Goal: Task Accomplishment & Management: Complete application form

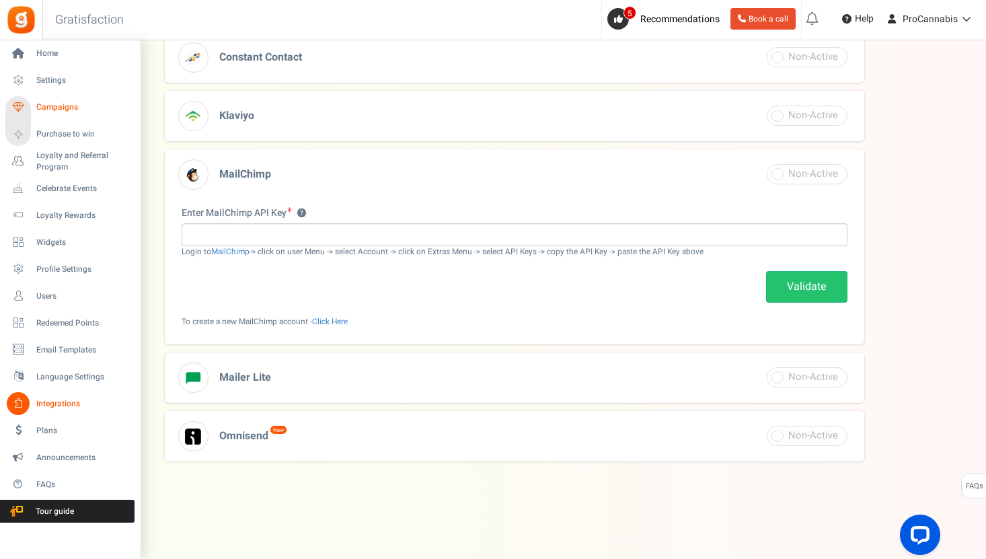
click at [55, 102] on span "Campaigns" at bounding box center [83, 107] width 94 height 11
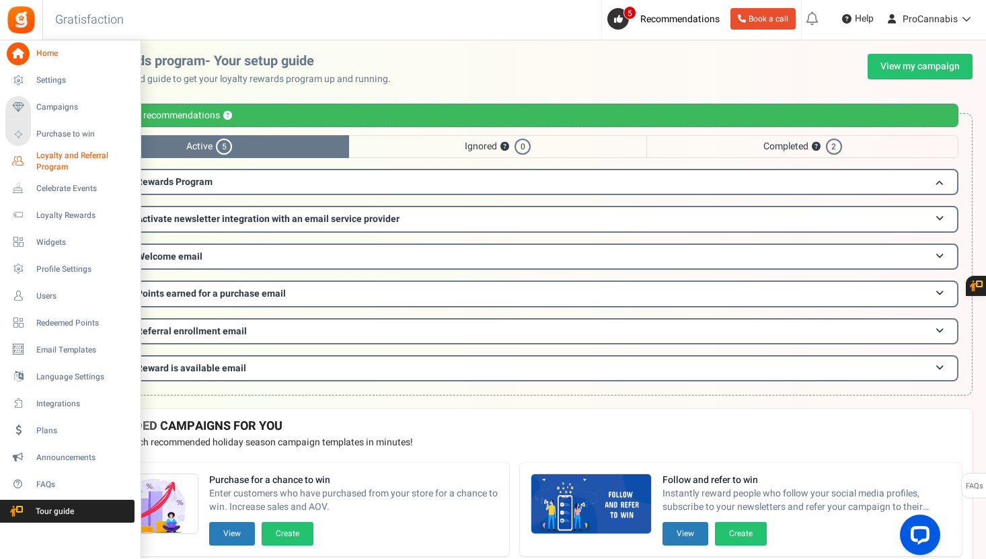
click at [63, 160] on span "Loyalty and Referral Program" at bounding box center [85, 161] width 98 height 23
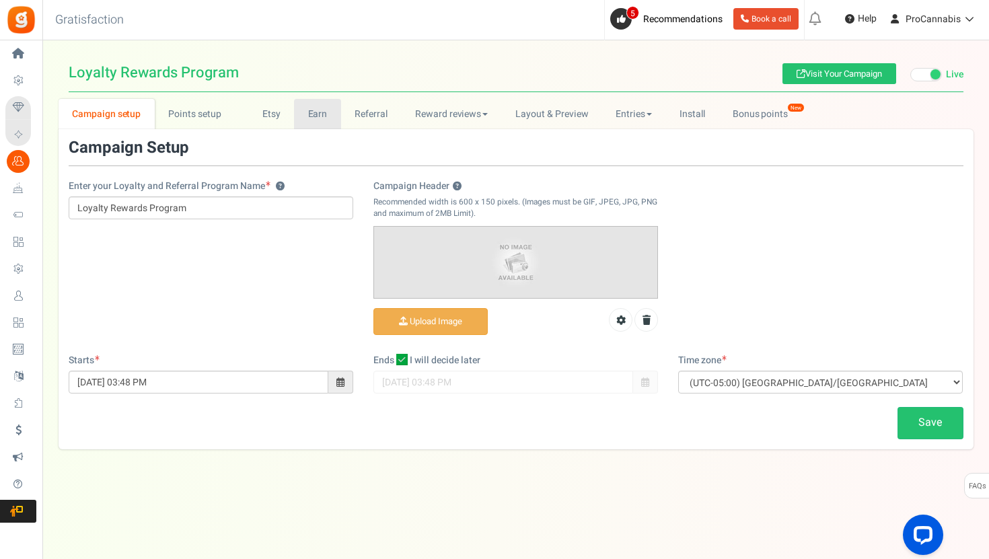
click at [302, 114] on link "Earn" at bounding box center [317, 114] width 47 height 30
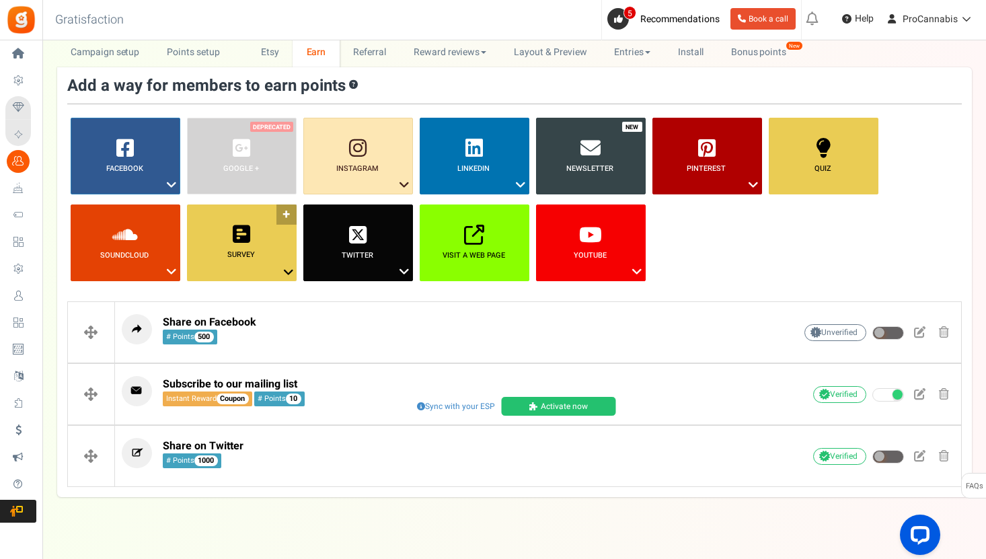
scroll to position [81, 0]
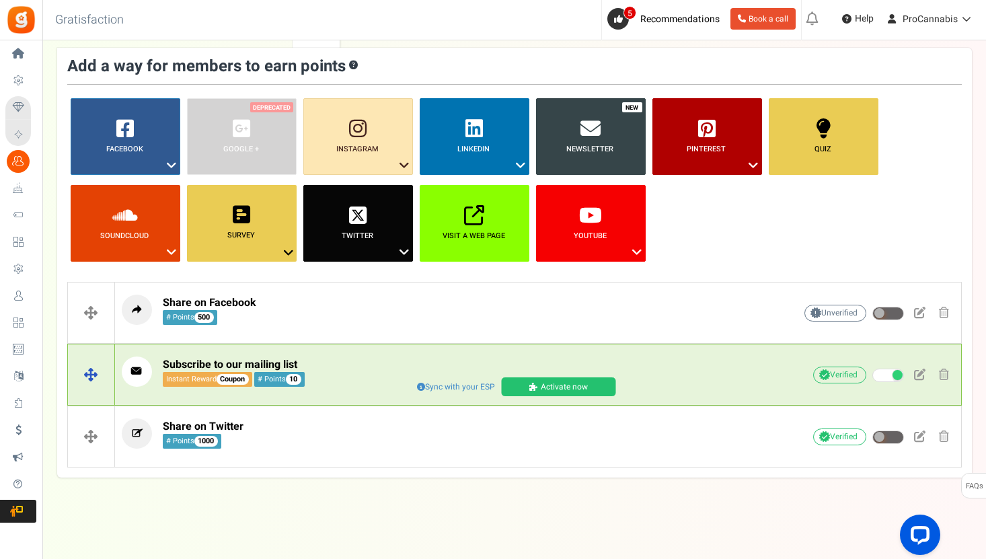
click at [536, 384] on span at bounding box center [535, 387] width 11 height 8
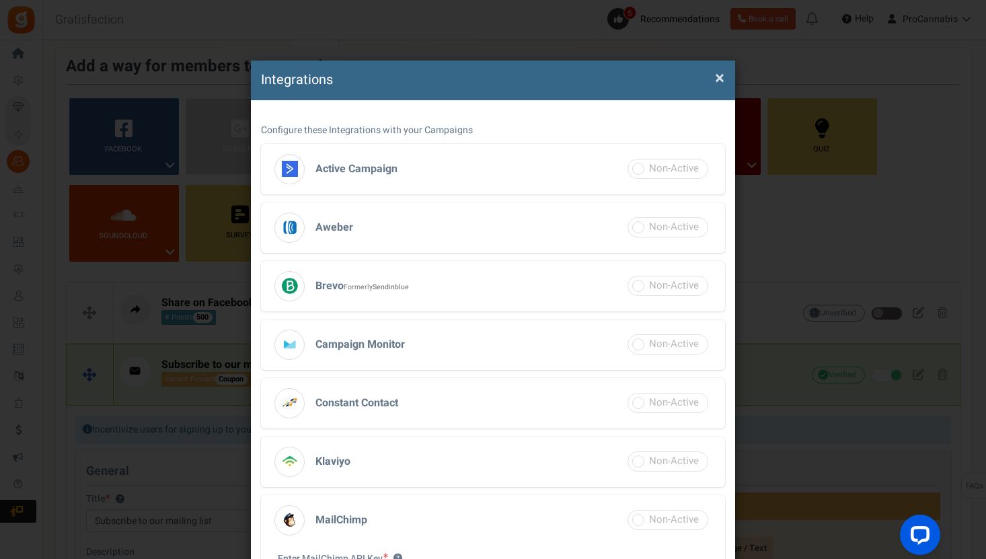
scroll to position [298, 0]
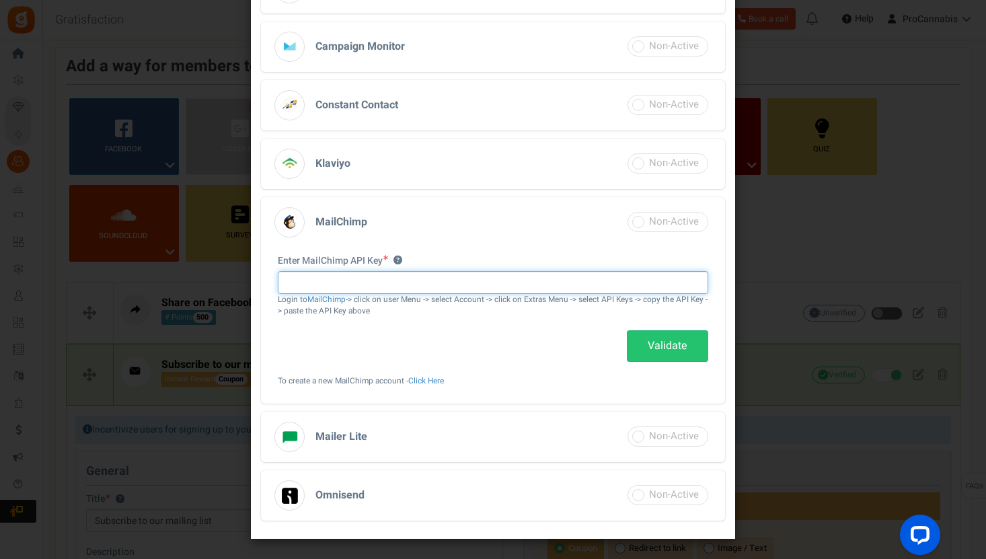
click at [326, 280] on input "text" at bounding box center [493, 282] width 431 height 23
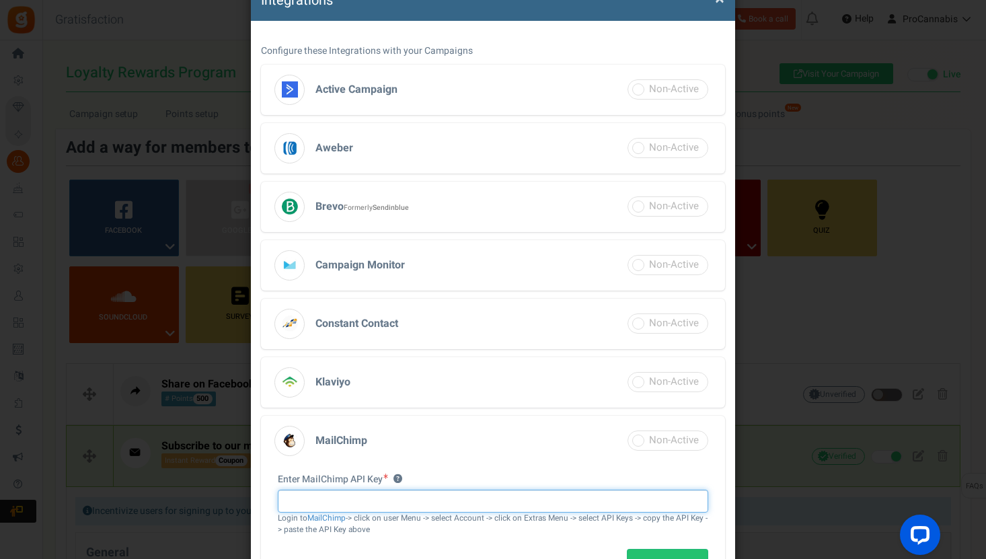
scroll to position [0, 0]
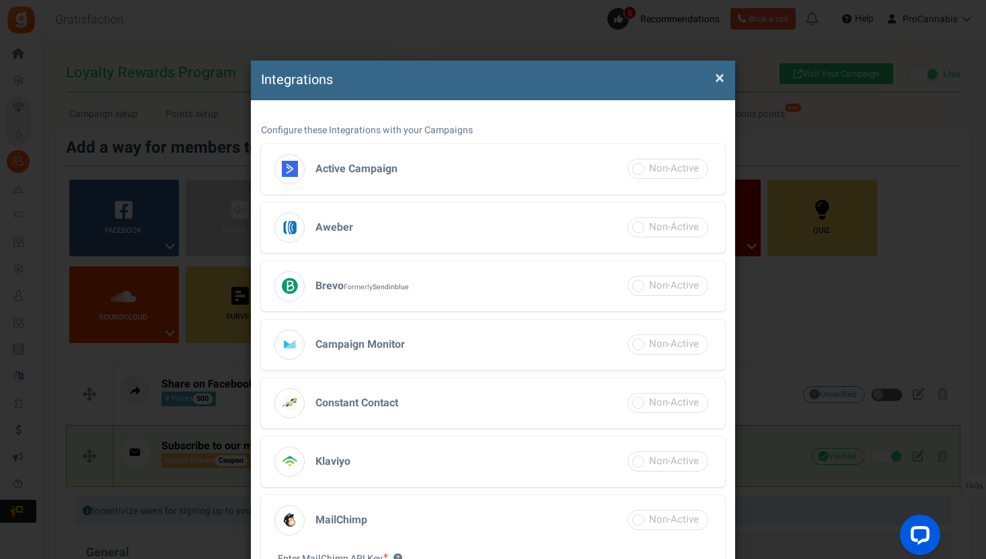
click at [716, 79] on span "×" at bounding box center [719, 78] width 9 height 26
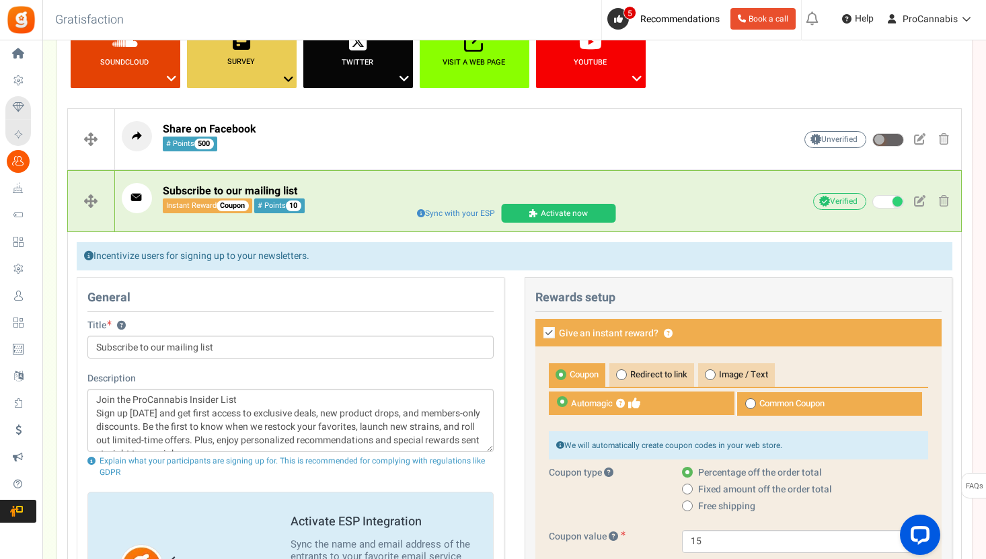
scroll to position [320, 0]
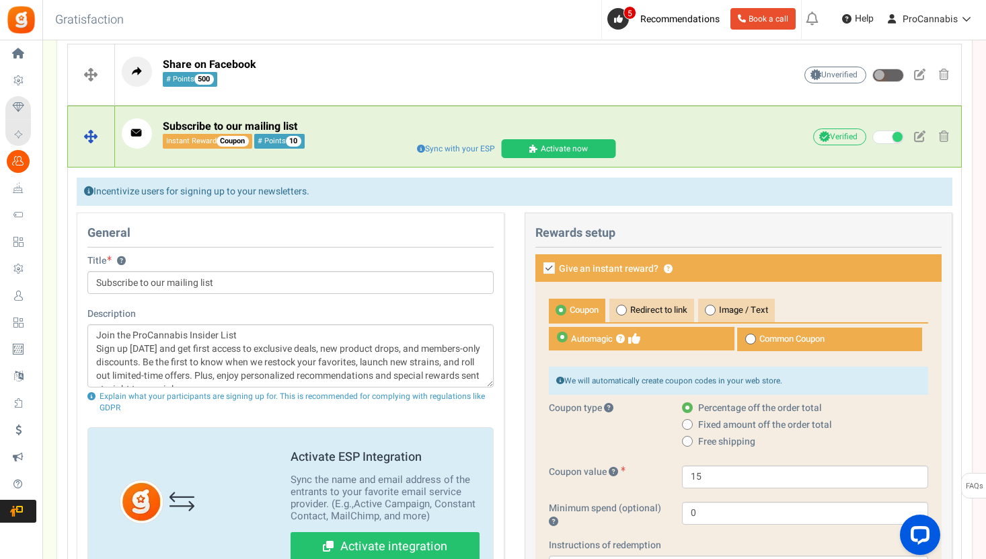
click at [575, 145] on link "Activate now" at bounding box center [558, 148] width 114 height 19
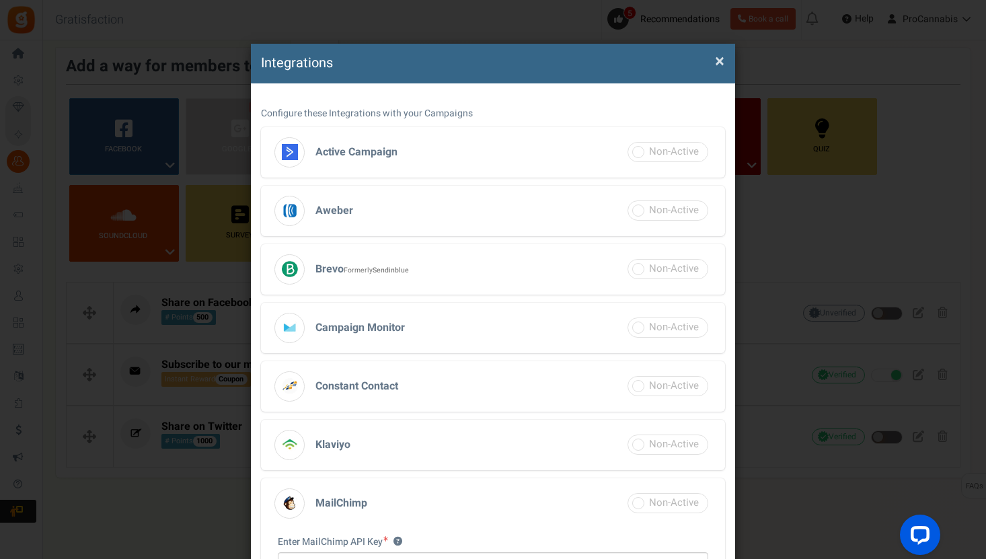
scroll to position [0, 0]
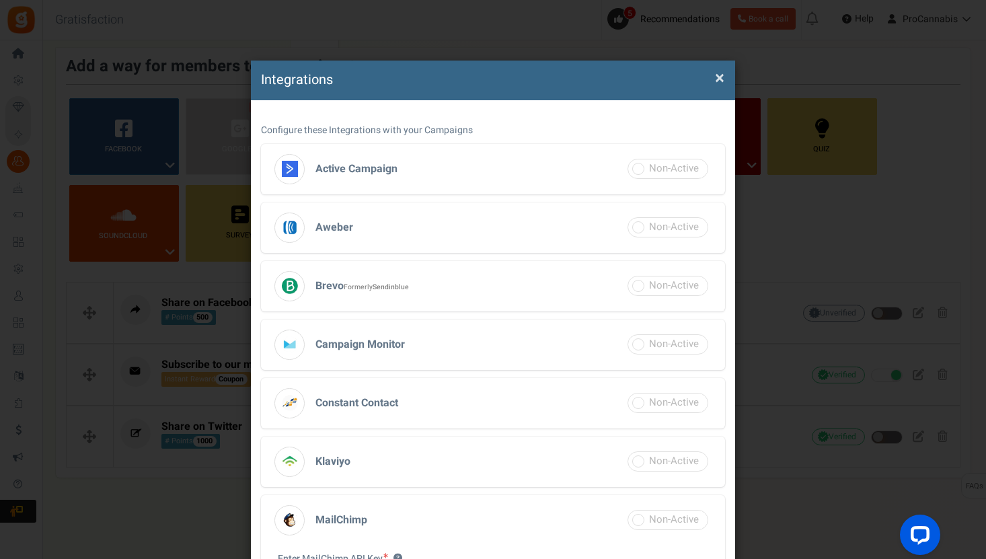
click at [720, 75] on span "×" at bounding box center [719, 78] width 9 height 26
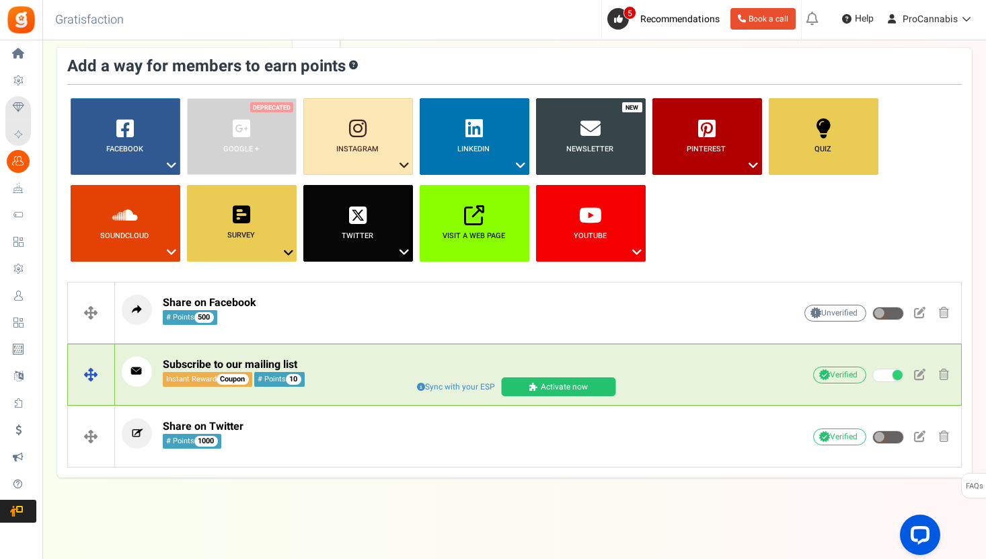
click at [456, 391] on span "Sync with your ESP" at bounding box center [456, 386] width 86 height 15
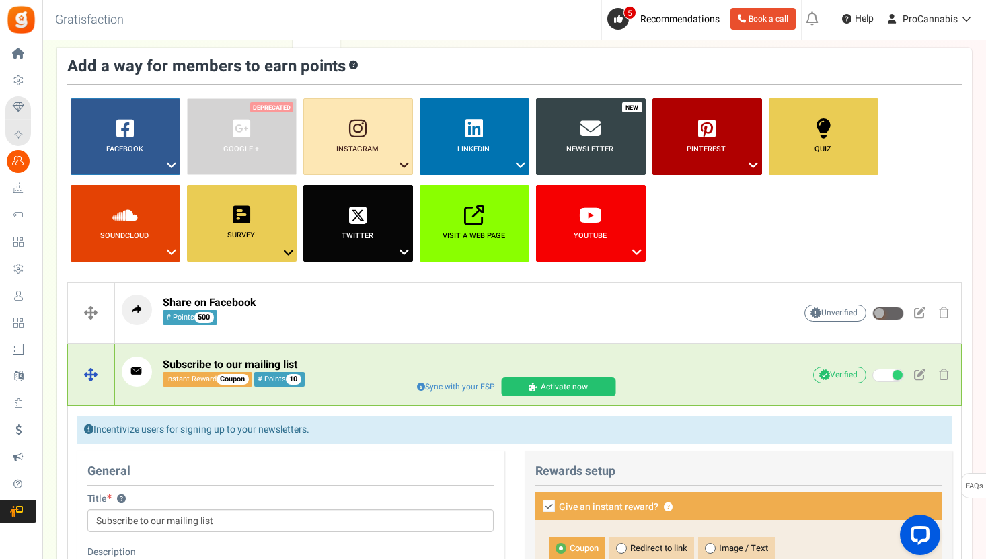
click at [540, 379] on link "Activate now" at bounding box center [558, 386] width 114 height 19
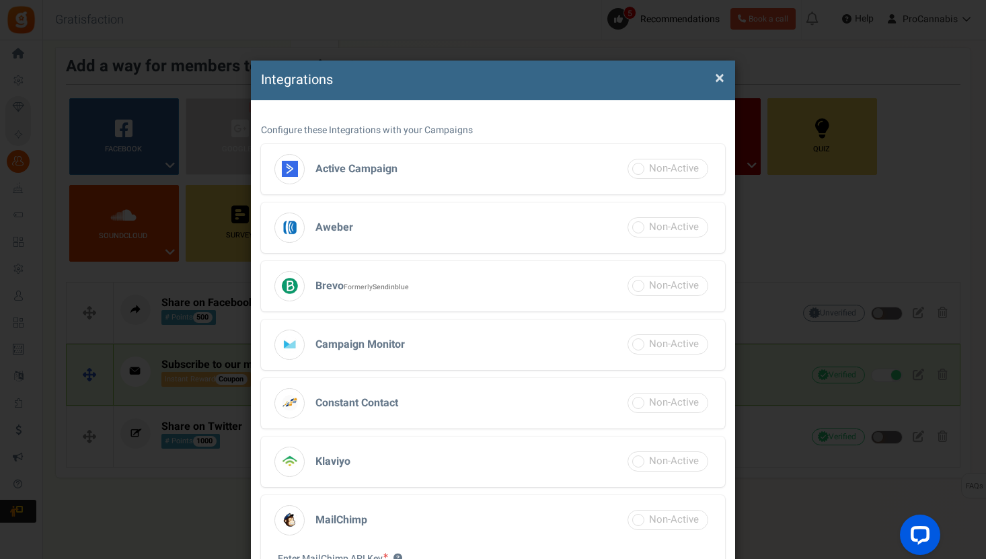
scroll to position [298, 0]
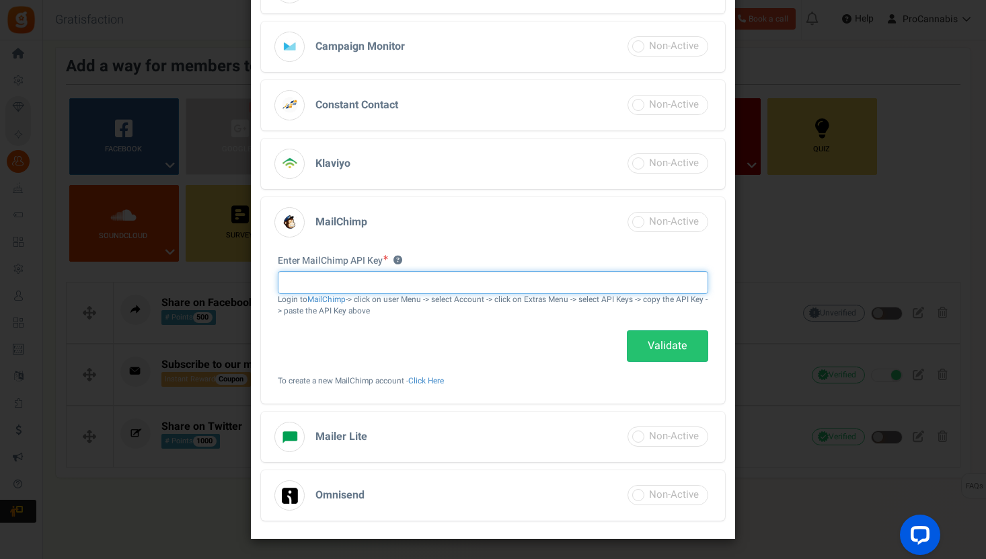
click at [398, 284] on input "text" at bounding box center [493, 282] width 431 height 23
paste input "dcc701ad8307bbdbb5fc3d8b9677572d-us20"
type input "dcc701ad8307bbdbb5fc3d8b9677572d-us20"
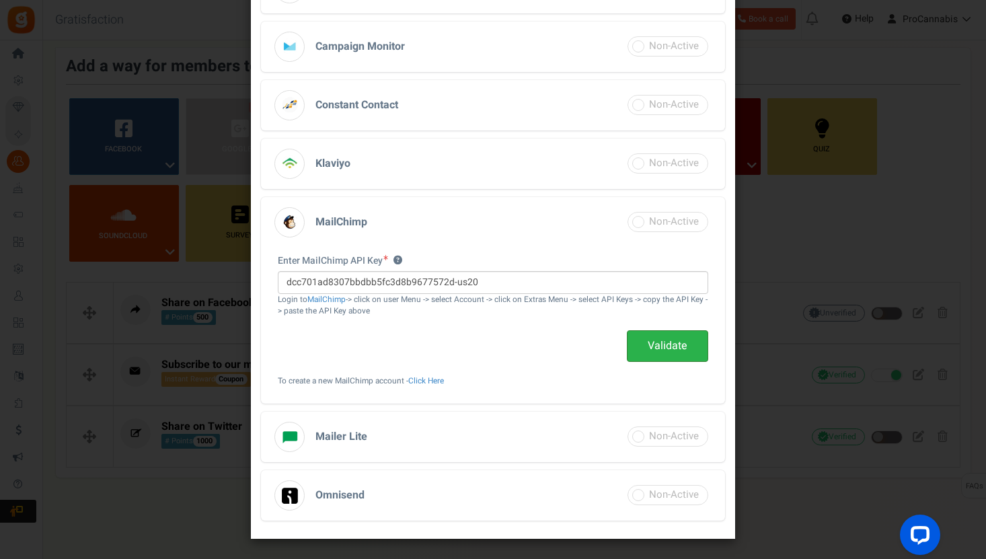
click at [661, 349] on link "Validate" at bounding box center [667, 346] width 81 height 32
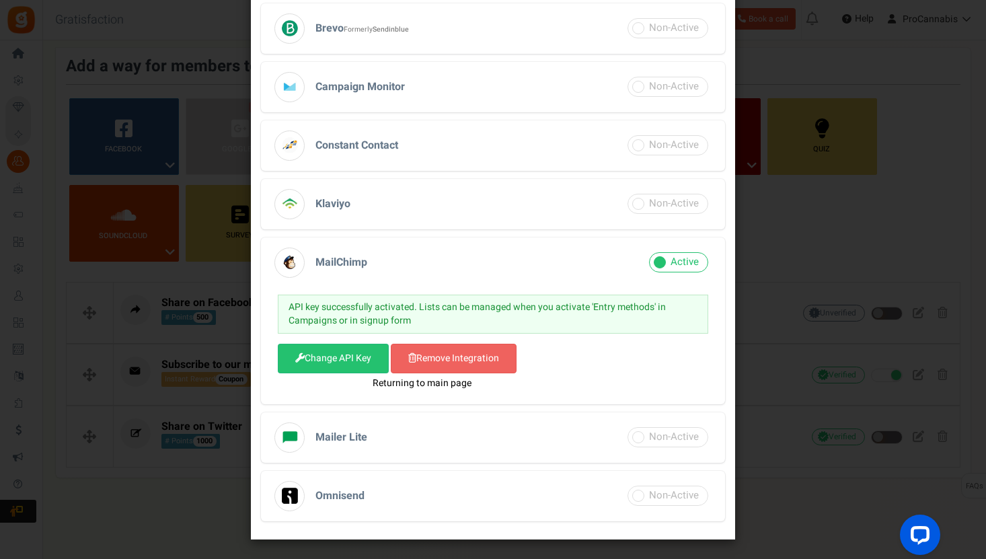
scroll to position [237, 0]
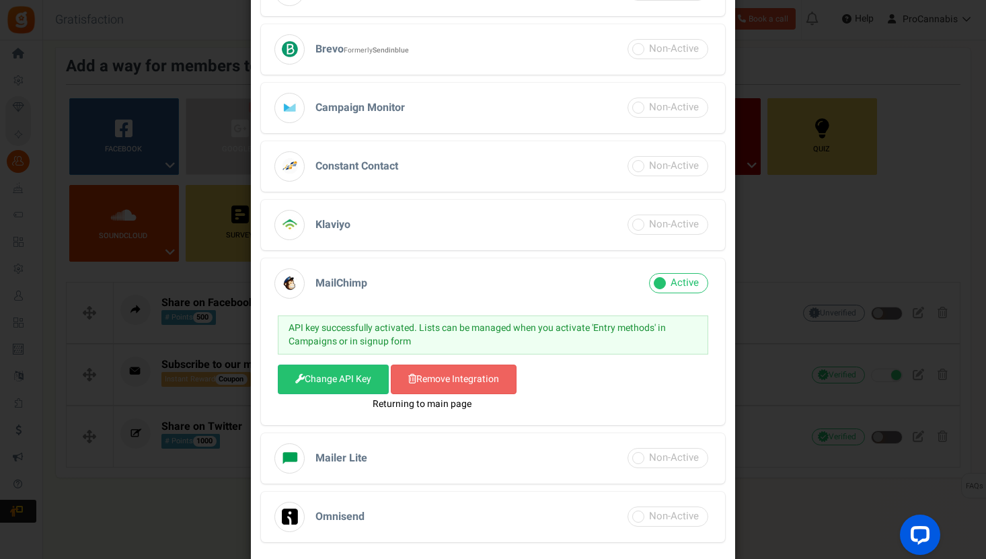
select select "3"
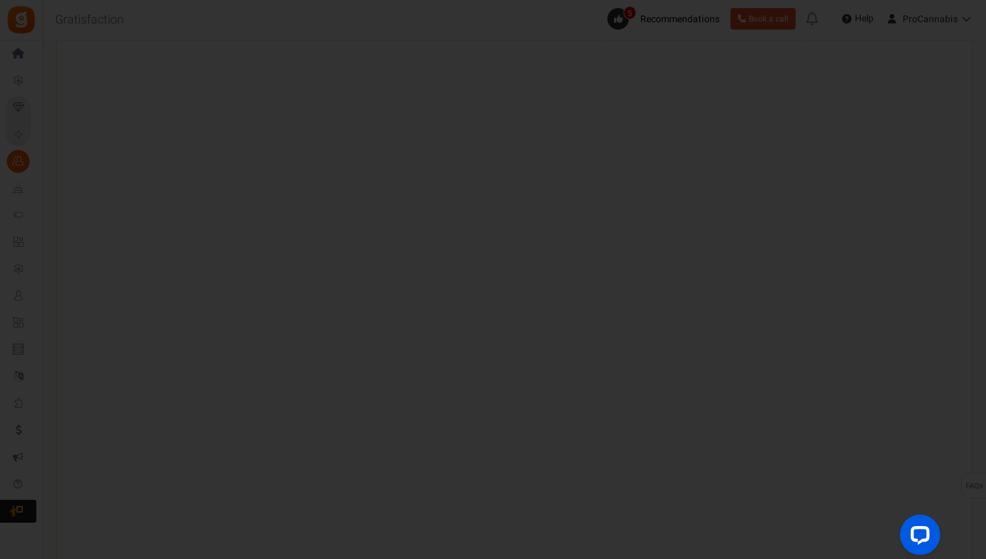
scroll to position [656, 0]
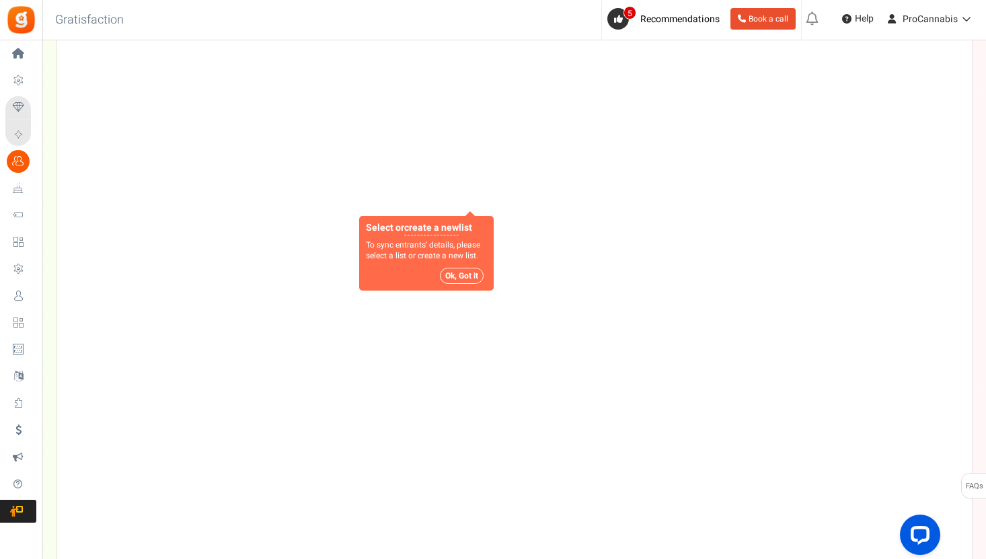
click at [458, 275] on button "Ok, Got it" at bounding box center [462, 276] width 44 height 16
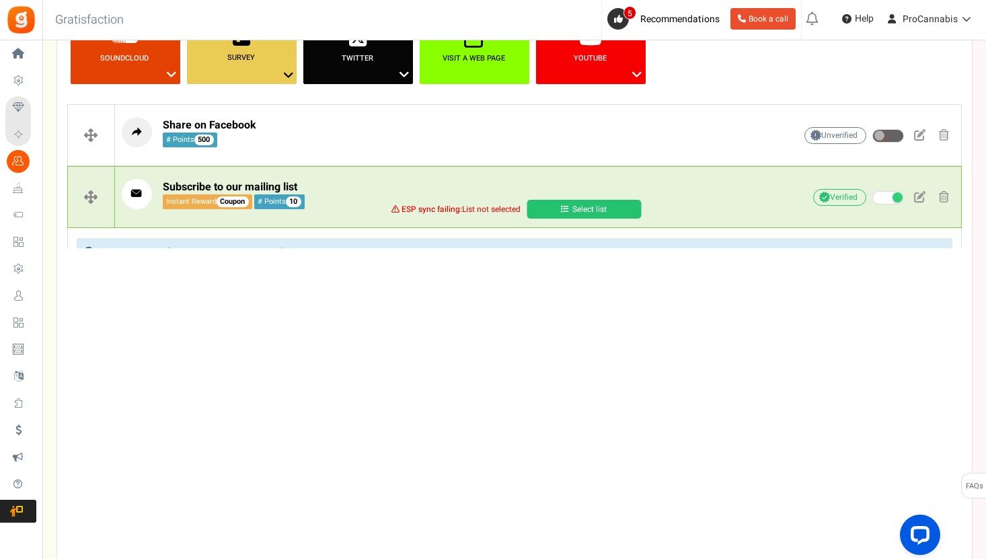
scroll to position [304, 0]
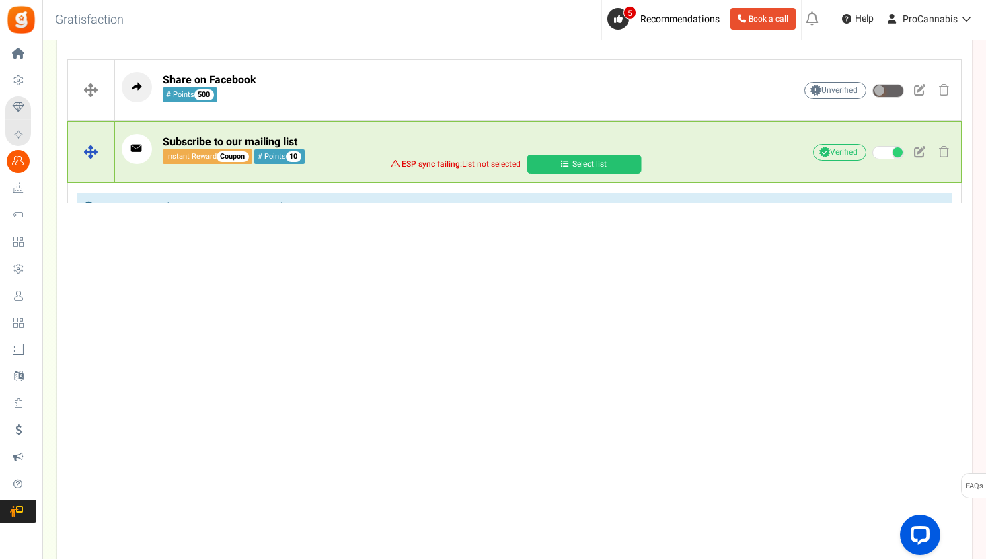
click at [548, 161] on link "Select list" at bounding box center [584, 164] width 114 height 19
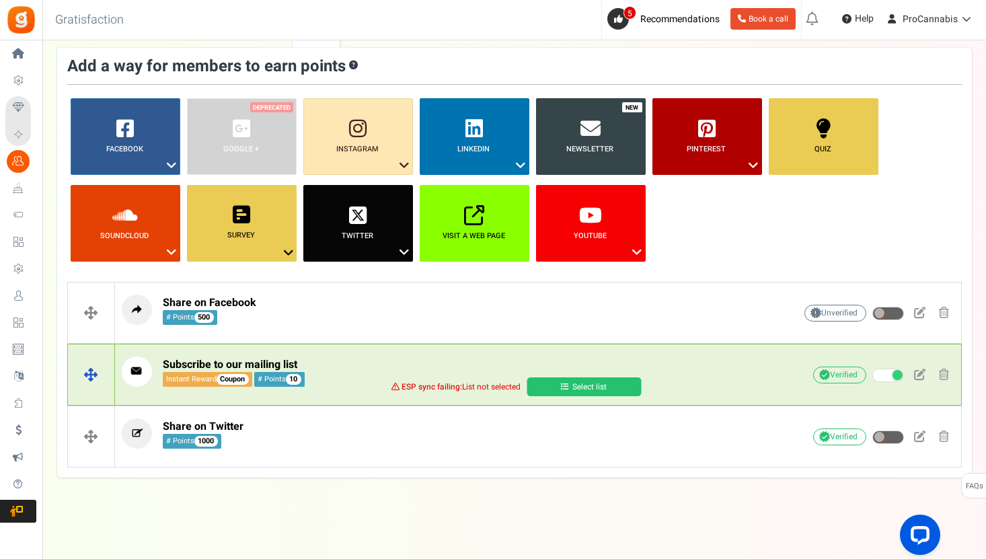
scroll to position [81, 0]
click at [610, 385] on link "Select list" at bounding box center [584, 386] width 114 height 19
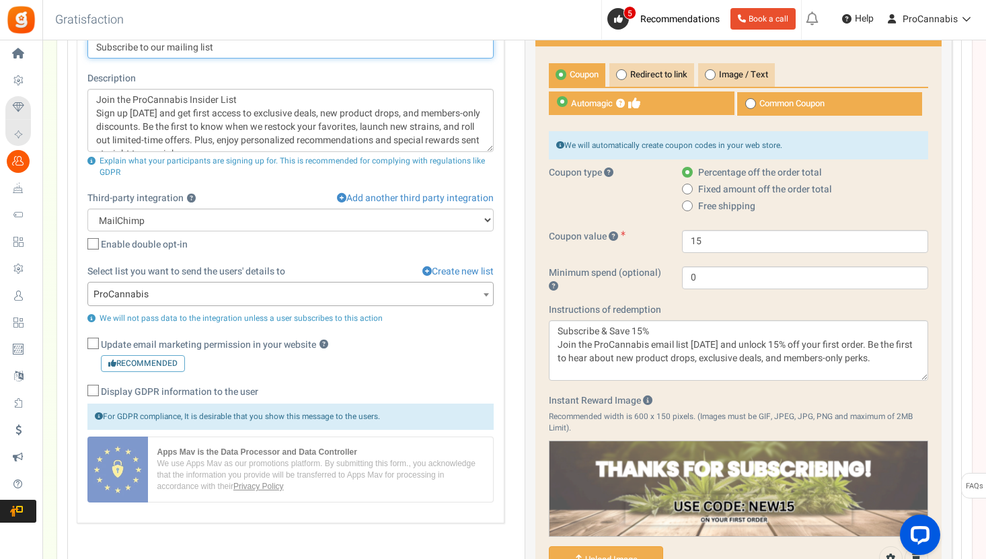
scroll to position [558, 0]
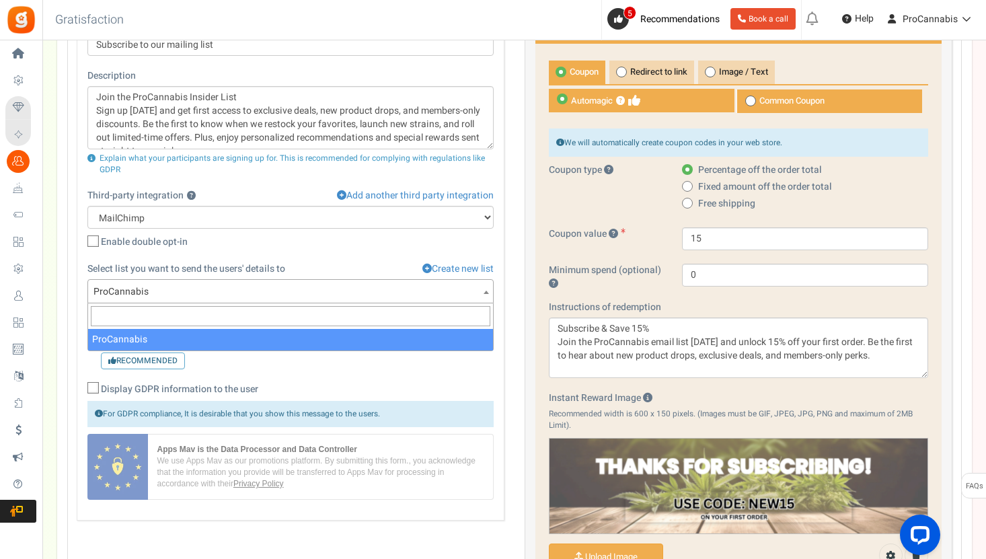
click at [242, 285] on span "ProCannabis" at bounding box center [290, 292] width 405 height 24
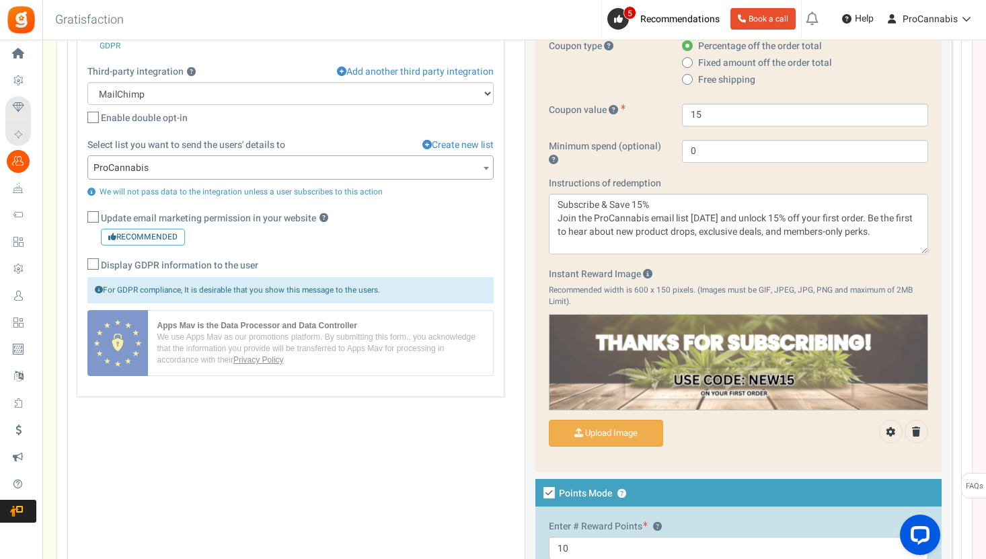
scroll to position [694, 0]
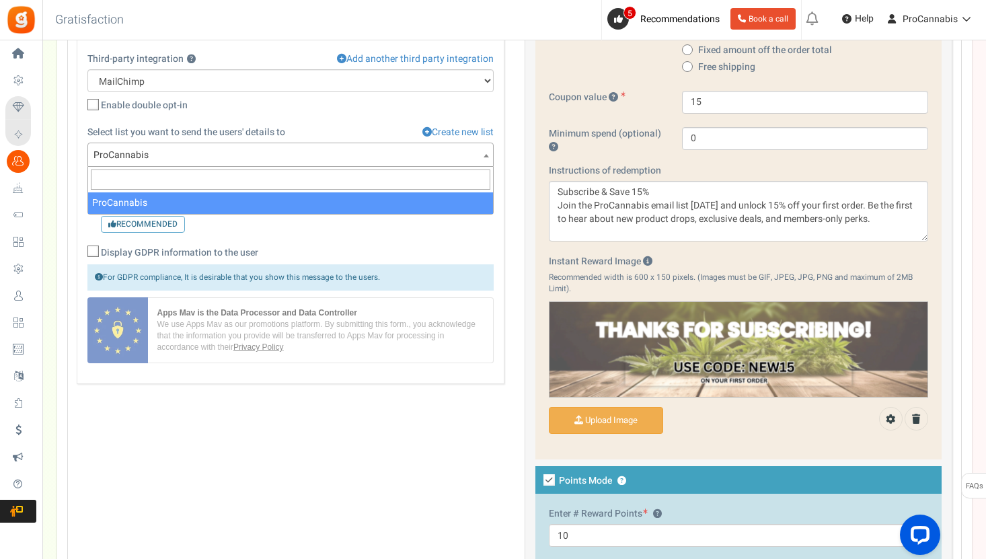
click at [482, 155] on span at bounding box center [486, 155] width 13 height 24
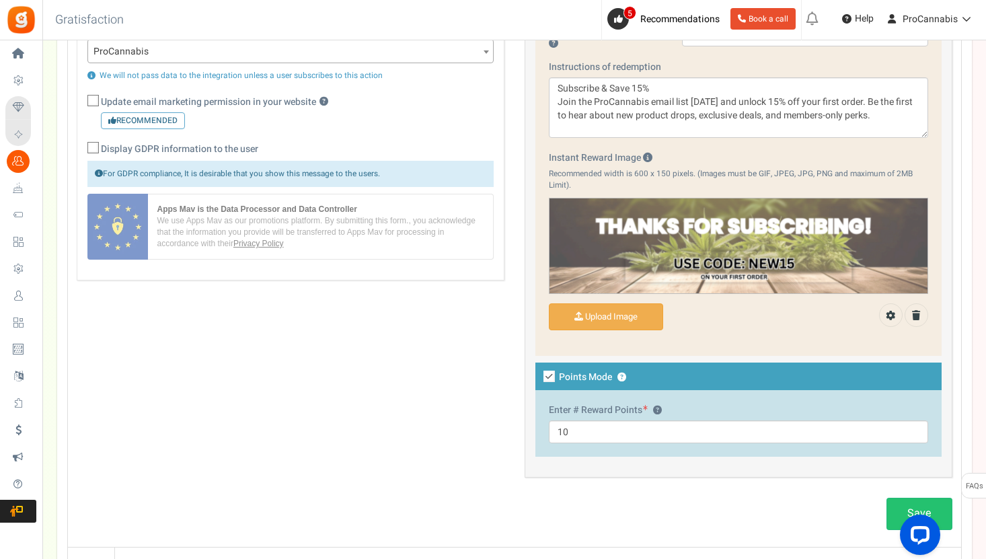
scroll to position [939, 0]
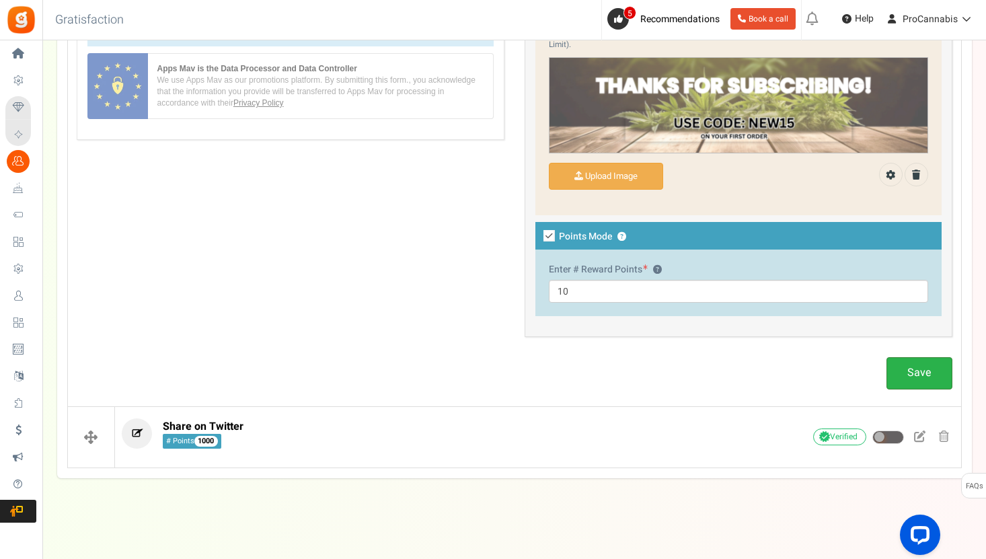
click at [914, 364] on link "Save" at bounding box center [920, 373] width 66 height 32
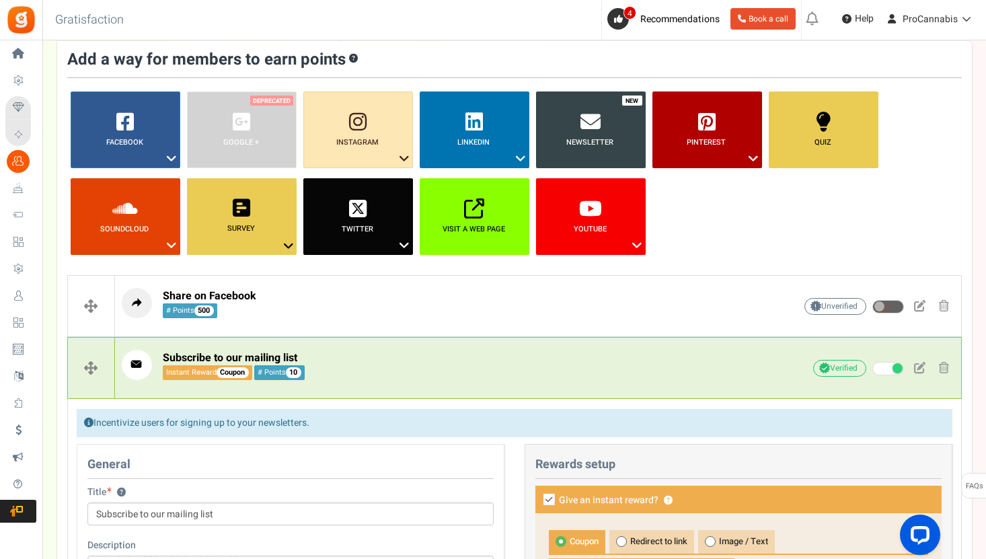
scroll to position [0, 0]
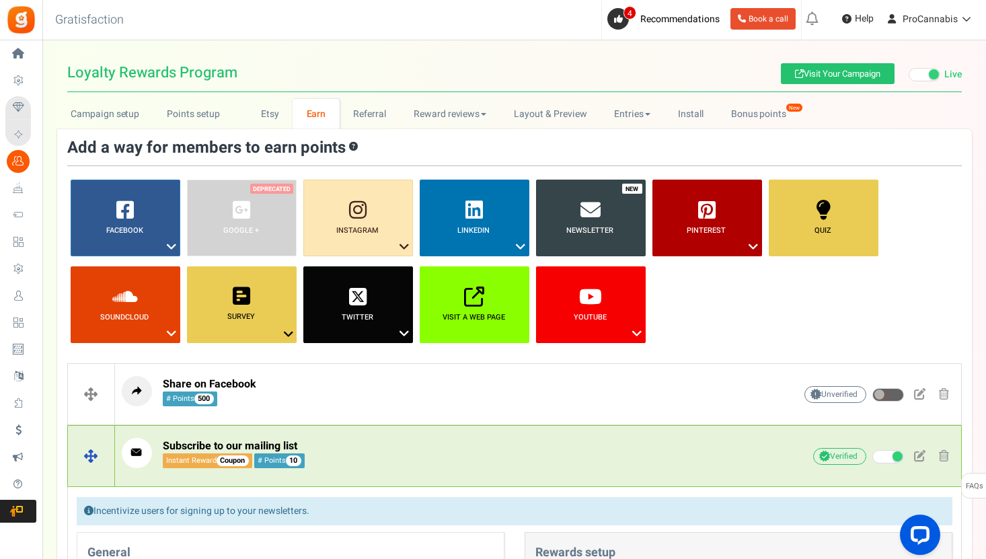
click at [498, 449] on p "Subscribe to our mailing list Instant Reward Coupon # Points 10" at bounding box center [437, 453] width 631 height 30
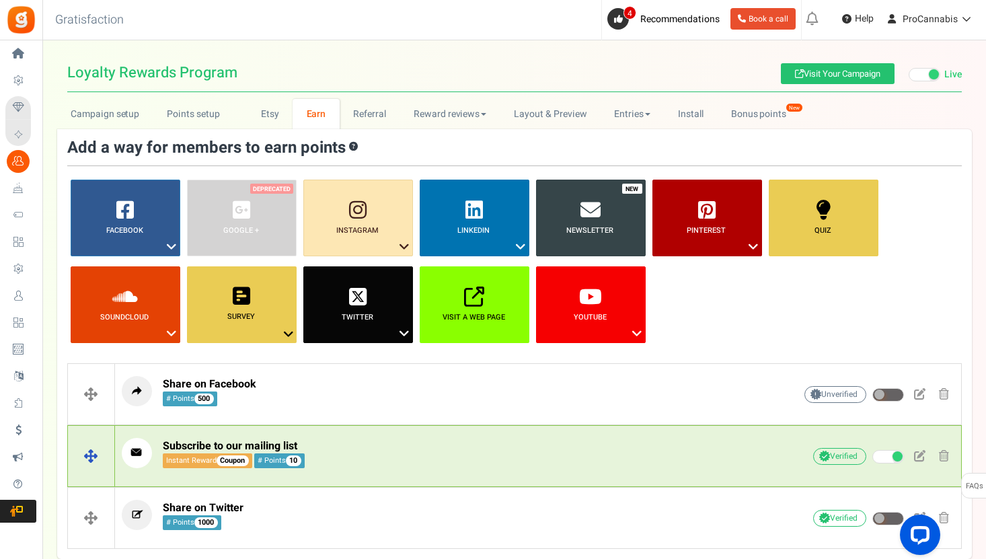
click at [498, 449] on p "Subscribe to our mailing list Instant Reward Coupon # Points 10" at bounding box center [437, 453] width 631 height 30
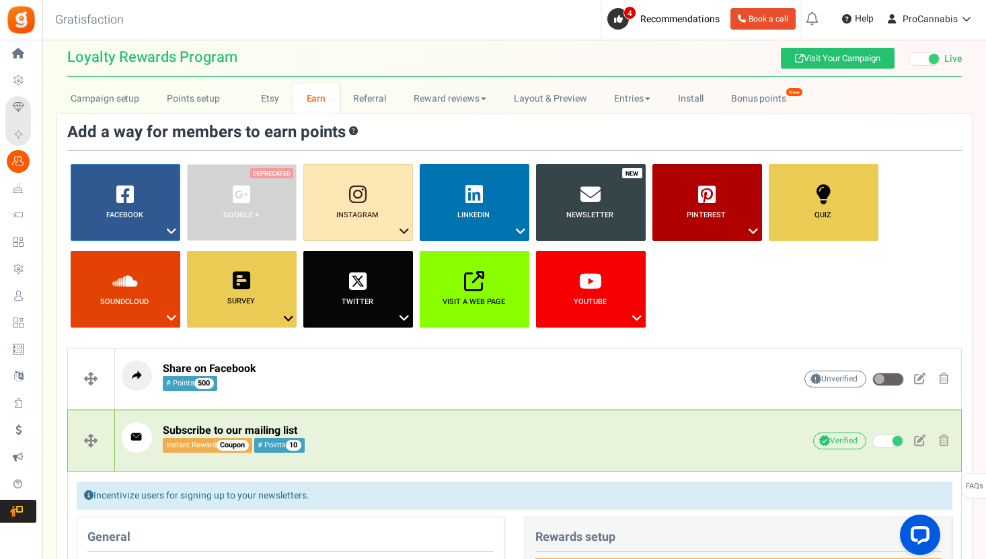
scroll to position [9, 0]
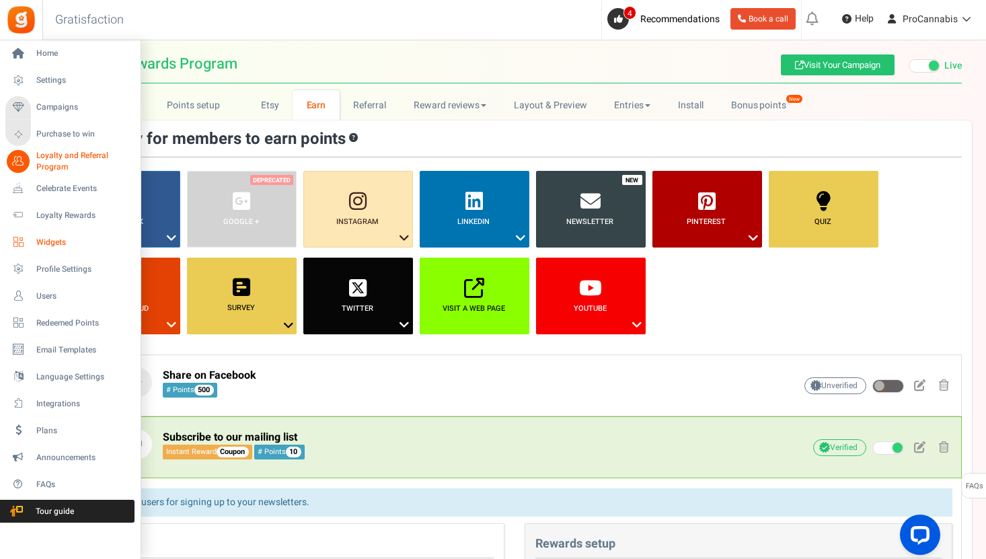
click at [48, 238] on span "Widgets" at bounding box center [83, 242] width 94 height 11
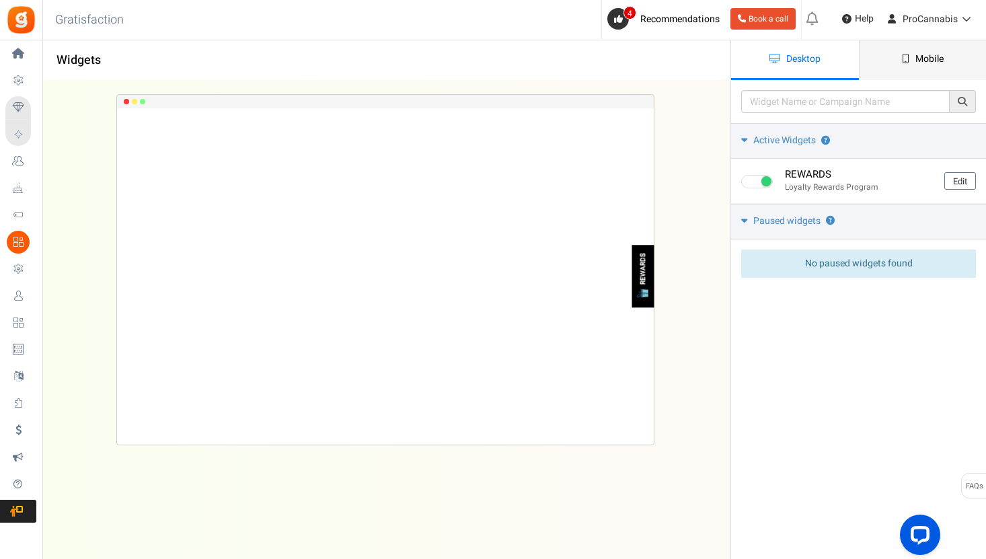
click at [896, 58] on link "Mobile" at bounding box center [923, 60] width 128 height 40
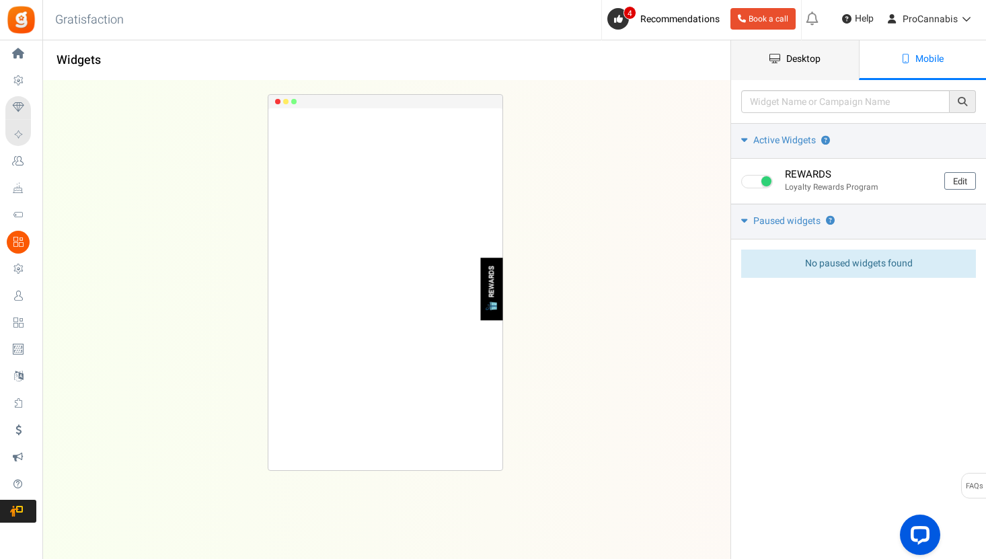
click at [843, 57] on link "Desktop" at bounding box center [795, 60] width 128 height 40
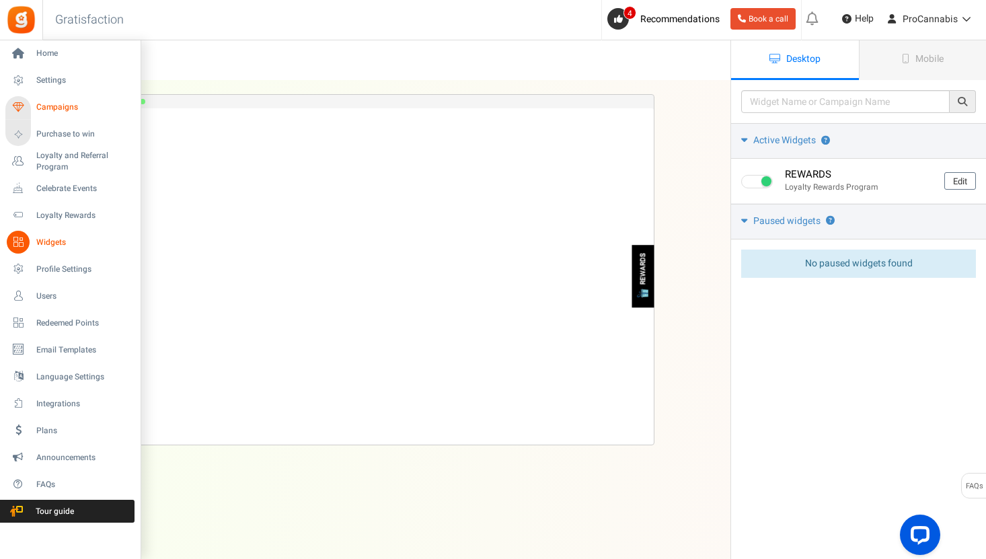
click at [61, 110] on span "Campaigns" at bounding box center [83, 107] width 94 height 11
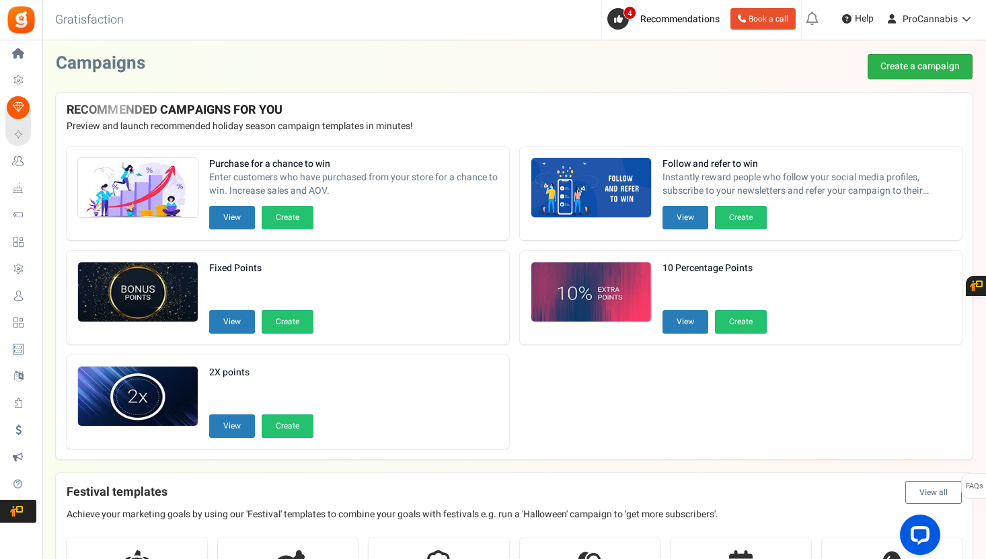
click at [915, 61] on link "Create a campaign" at bounding box center [920, 67] width 105 height 26
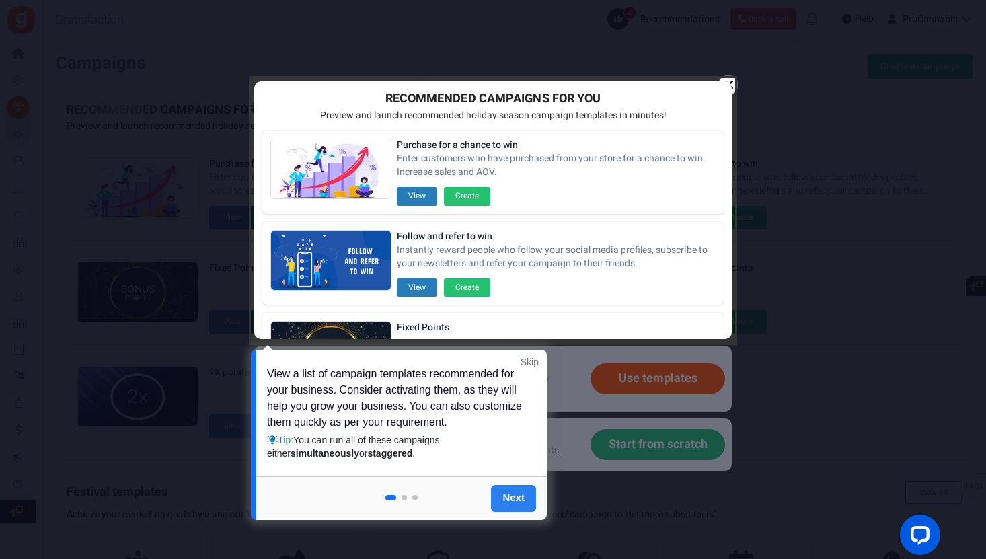
click at [514, 499] on link "Next" at bounding box center [513, 498] width 45 height 27
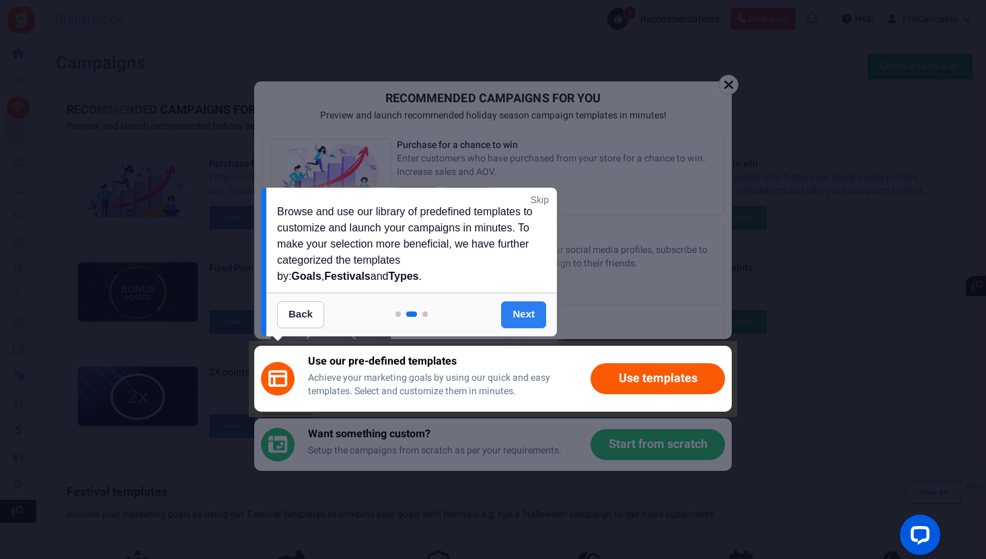
click at [510, 312] on link "Next" at bounding box center [523, 314] width 45 height 27
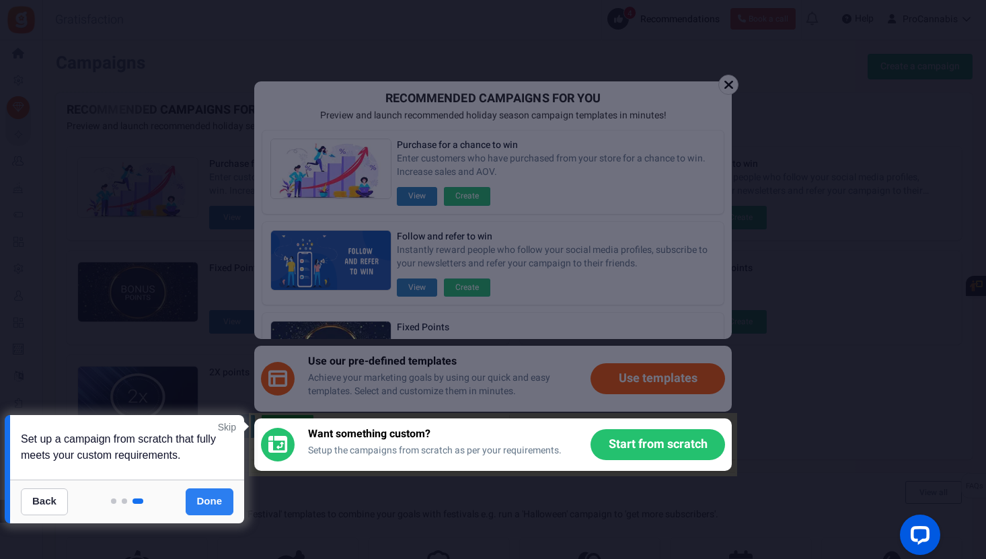
click at [199, 501] on link "Done" at bounding box center [210, 501] width 48 height 27
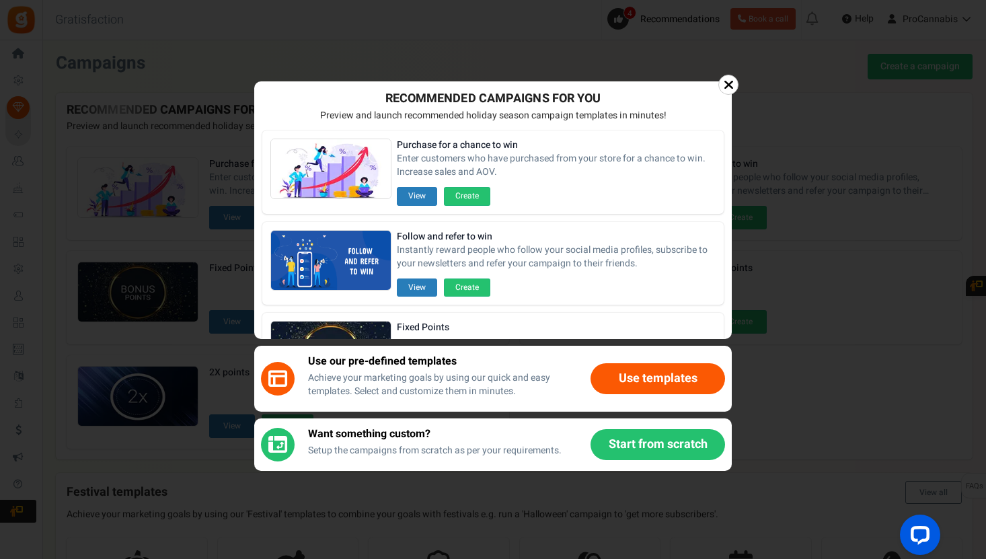
click at [636, 382] on button "Use templates" at bounding box center [658, 378] width 135 height 31
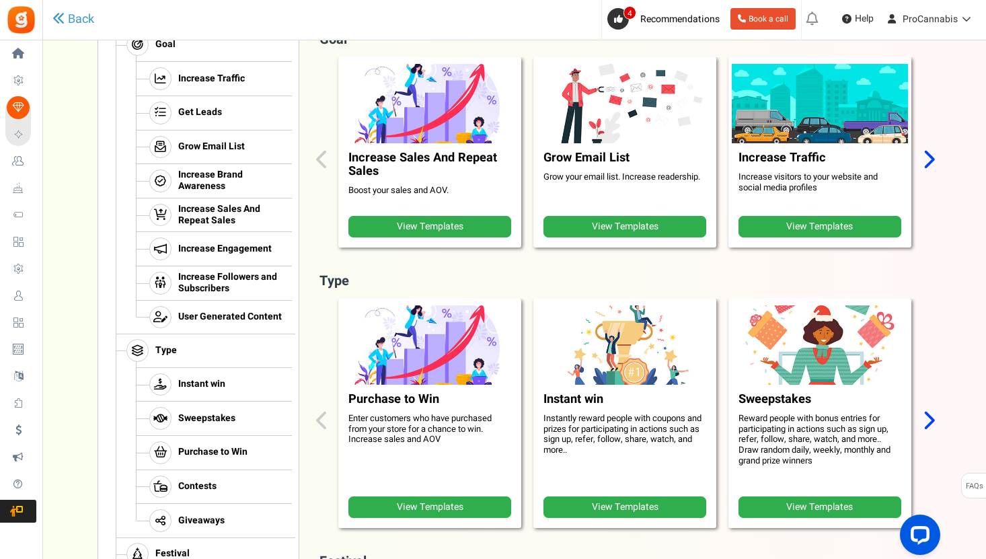
scroll to position [221, 0]
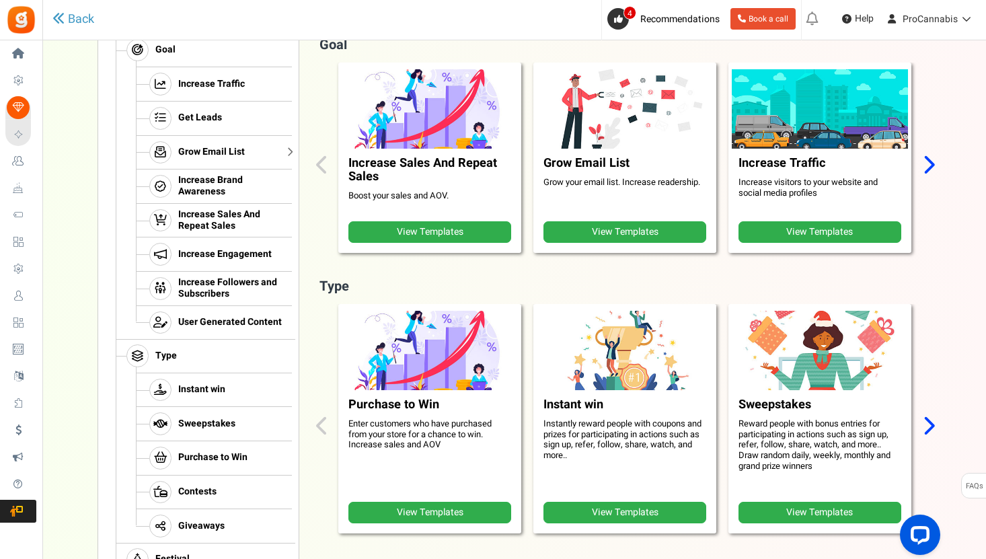
click at [200, 149] on span "Grow Email List" at bounding box center [211, 152] width 67 height 11
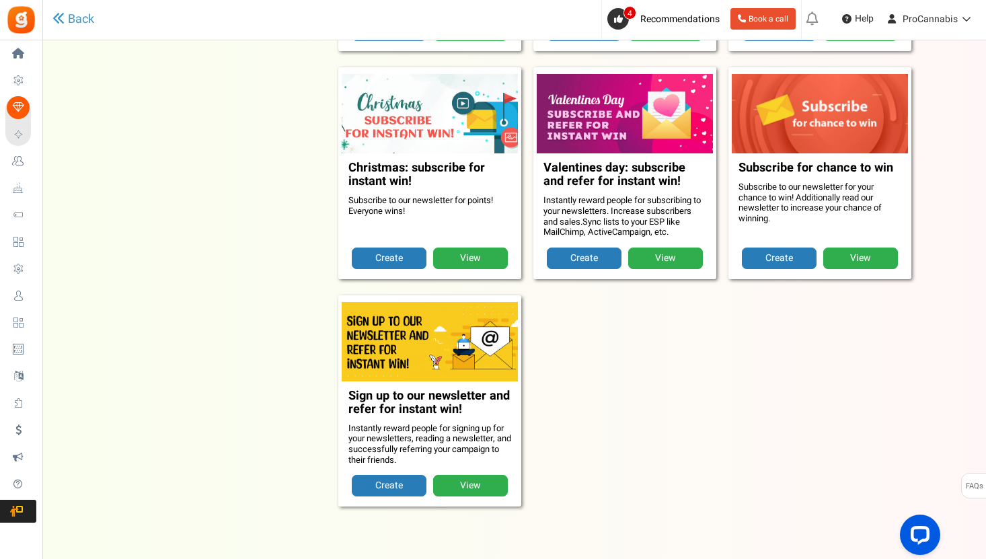
scroll to position [921, 0]
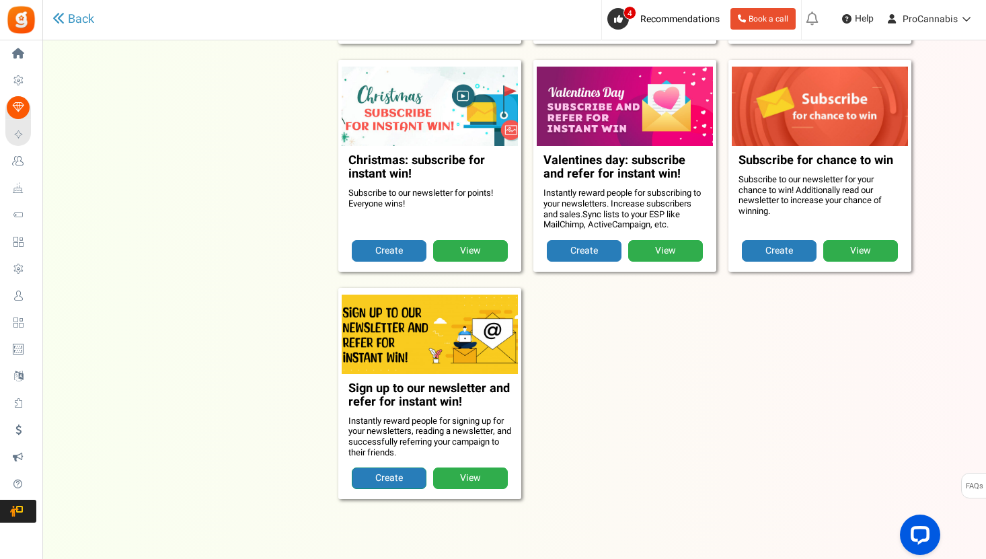
click at [390, 478] on link "Create" at bounding box center [389, 479] width 75 height 22
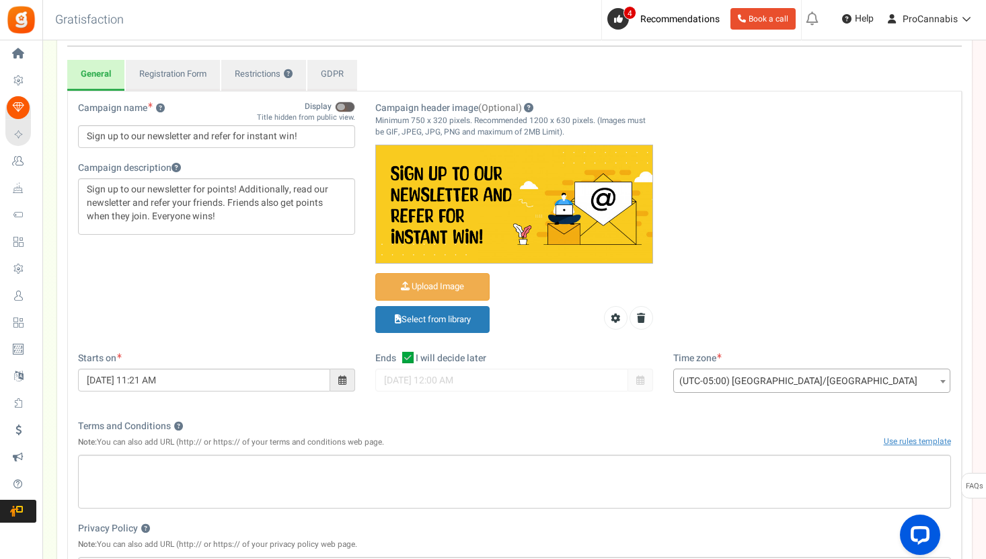
scroll to position [56, 0]
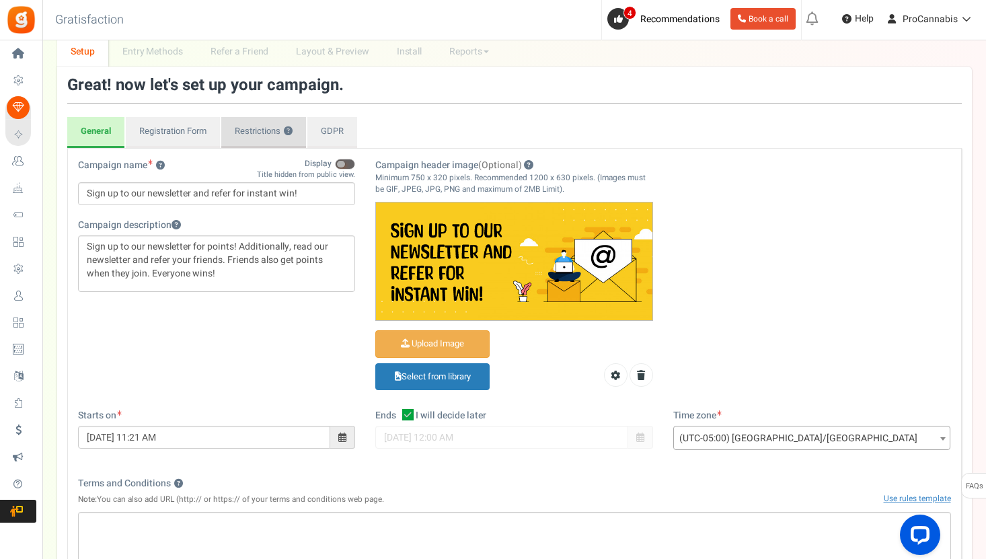
click at [252, 131] on link "Restrictions ?" at bounding box center [263, 132] width 85 height 31
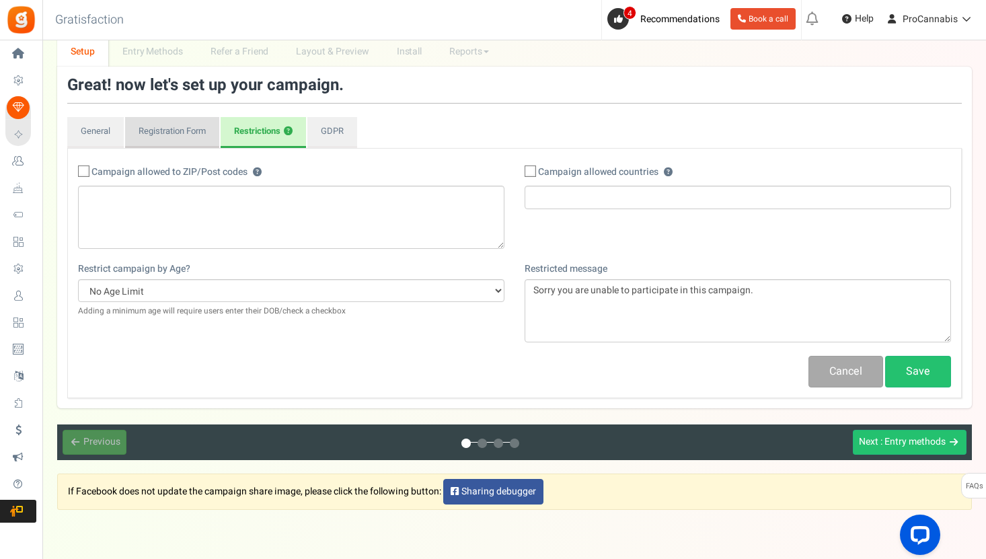
click at [193, 127] on link "Registration Form" at bounding box center [172, 132] width 94 height 31
